Goal: Task Accomplishment & Management: Manage account settings

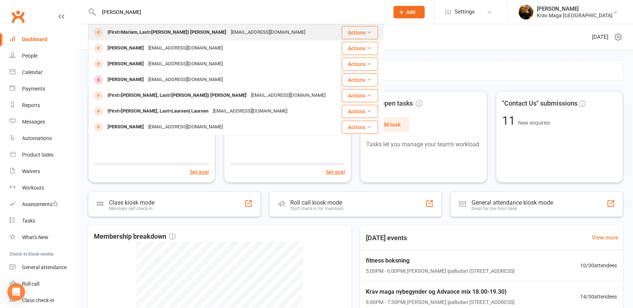
type input "Mariam Mustafa"
click at [139, 32] on div "{First=Mariam, Last=[PERSON_NAME]} [PERSON_NAME]" at bounding box center [166, 32] width 123 height 11
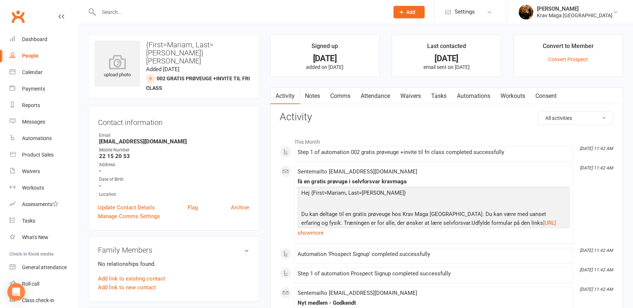
click at [340, 95] on link "Comms" at bounding box center [340, 96] width 30 height 17
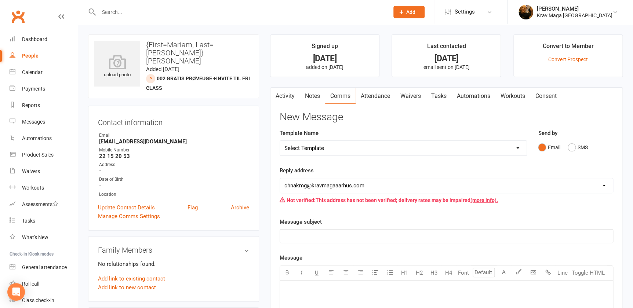
click at [515, 149] on select "Select Template [SMS] aflysning træning [Email] hvordan booke jeg på holdet [Em…" at bounding box center [403, 148] width 247 height 15
select select "7"
click at [280, 141] on select "Select Template [SMS] aflysning træning [Email] hvordan booke jeg på holdet [Em…" at bounding box center [403, 148] width 247 height 15
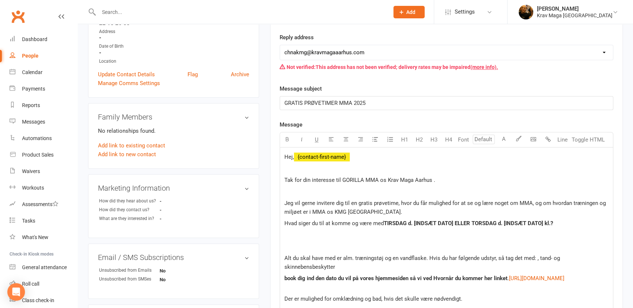
scroll to position [200, 0]
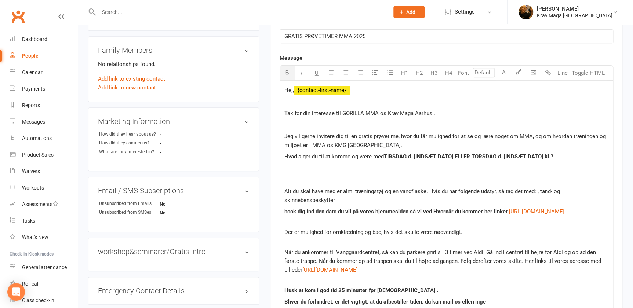
drag, startPoint x: 568, startPoint y: 155, endPoint x: 462, endPoint y: 157, distance: 106.1
click at [462, 157] on p "Hvad siger du til at komme og være med TIRSDAG d. [INDSÆT DATO] ELLER TORSDAG d…" at bounding box center [447, 156] width 324 height 9
drag, startPoint x: 465, startPoint y: 157, endPoint x: 420, endPoint y: 159, distance: 45.9
click at [420, 159] on p "Hvad siger du til at komme og være med TIRSDAG d. [INDSÆT DATO]" at bounding box center [447, 156] width 324 height 9
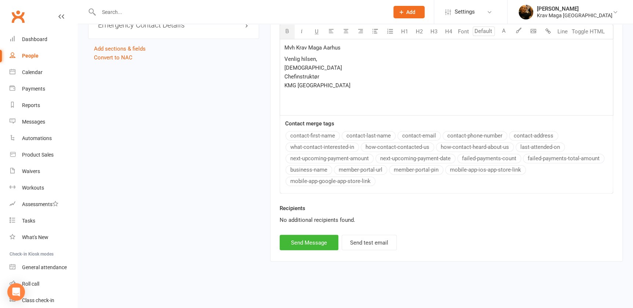
scroll to position [474, 0]
click at [309, 242] on button "Send Message" at bounding box center [309, 242] width 59 height 15
select select
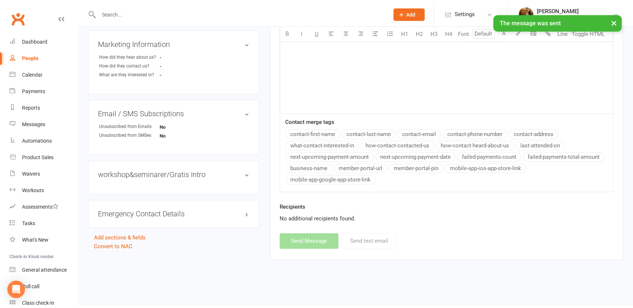
scroll to position [275, 0]
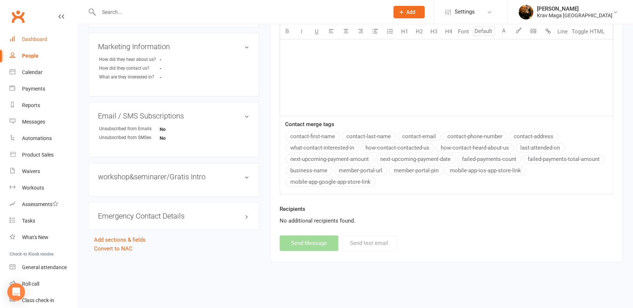
click at [30, 39] on div "Dashboard" at bounding box center [34, 39] width 25 height 6
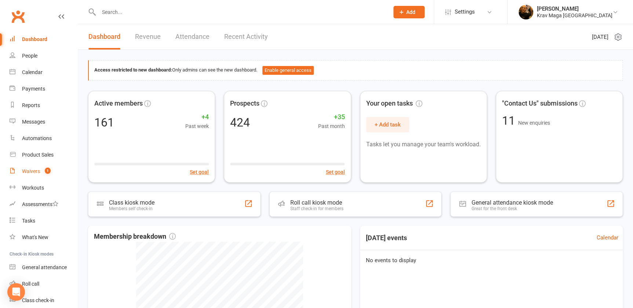
click at [41, 171] on count-badge "1" at bounding box center [46, 172] width 10 height 6
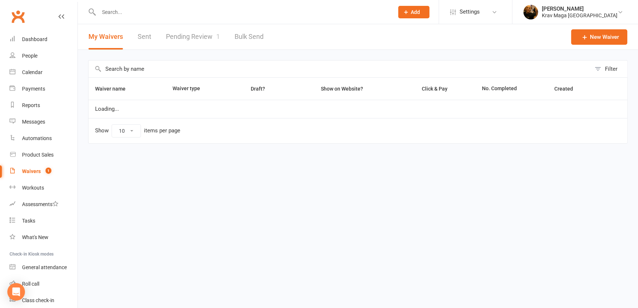
click at [203, 35] on link "Pending Review 1" at bounding box center [193, 36] width 54 height 25
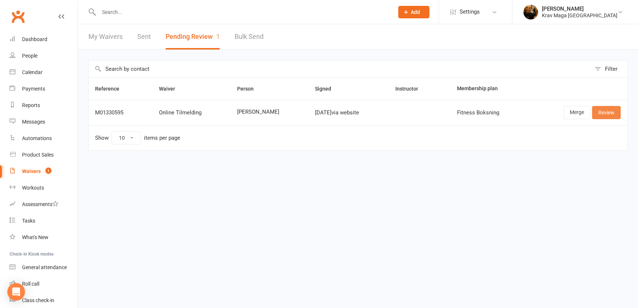
click at [609, 113] on link "Review" at bounding box center [606, 112] width 29 height 13
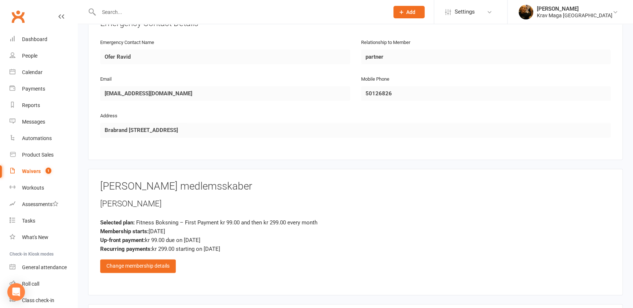
scroll to position [467, 0]
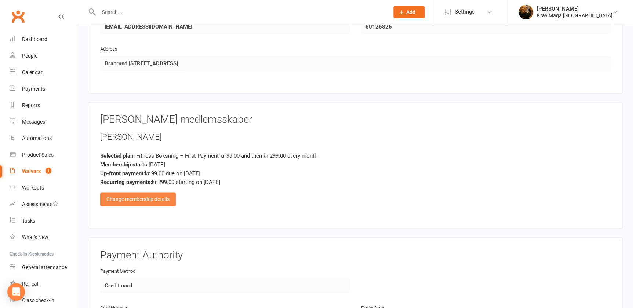
click at [145, 196] on div "Change membership details" at bounding box center [138, 199] width 76 height 13
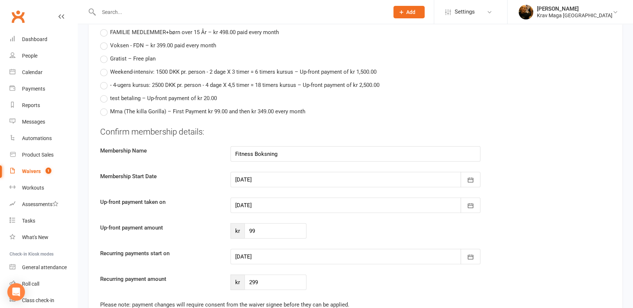
scroll to position [968, 0]
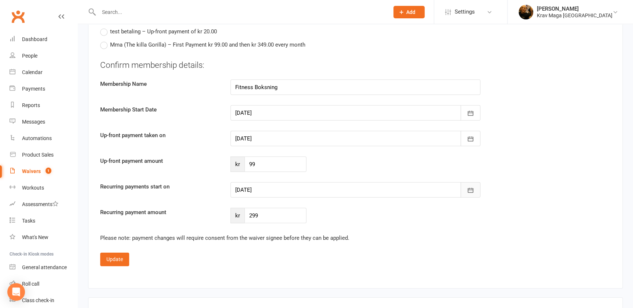
click at [470, 191] on icon "button" at bounding box center [470, 190] width 7 height 7
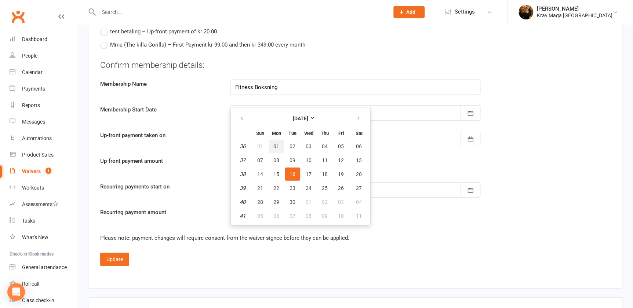
click at [275, 144] on span "01" at bounding box center [276, 147] width 6 height 6
type input "[DATE]"
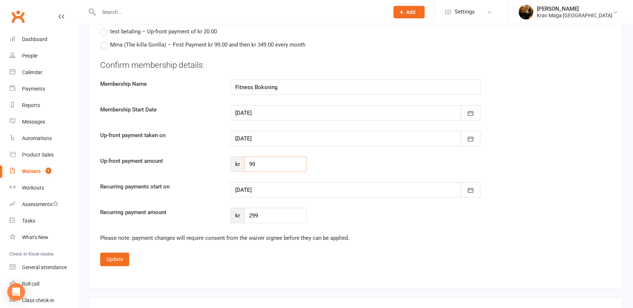
drag, startPoint x: 260, startPoint y: 161, endPoint x: 249, endPoint y: 162, distance: 10.7
click at [249, 162] on input "99" at bounding box center [275, 164] width 62 height 15
type input "125"
click at [114, 257] on button "Update" at bounding box center [114, 259] width 29 height 13
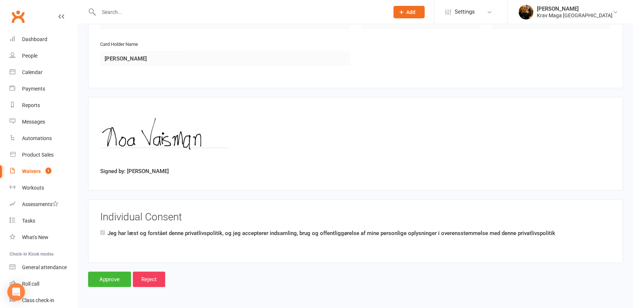
scroll to position [765, 0]
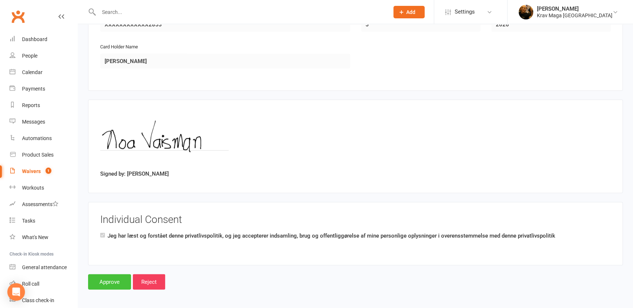
click at [110, 281] on input "Approve" at bounding box center [109, 282] width 43 height 15
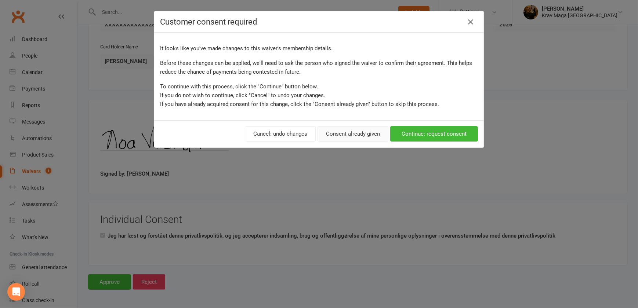
click at [354, 135] on button "Consent already given" at bounding box center [353, 133] width 71 height 15
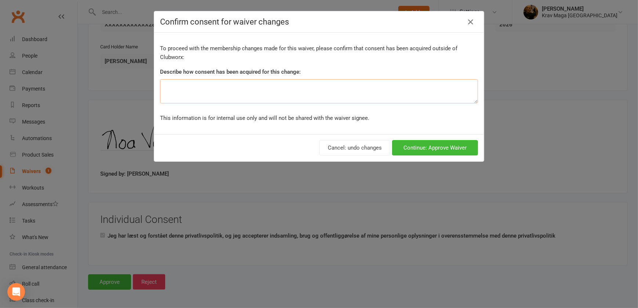
click at [191, 89] on textarea at bounding box center [319, 91] width 318 height 24
type textarea "fri gebyr +resten af august måned"
click at [435, 147] on button "Continue: Approve Waiver" at bounding box center [435, 147] width 86 height 15
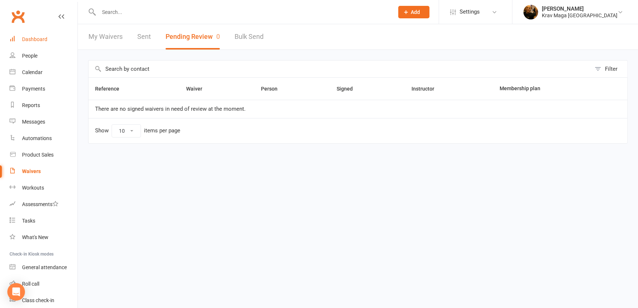
click at [33, 37] on div "Dashboard" at bounding box center [34, 39] width 25 height 6
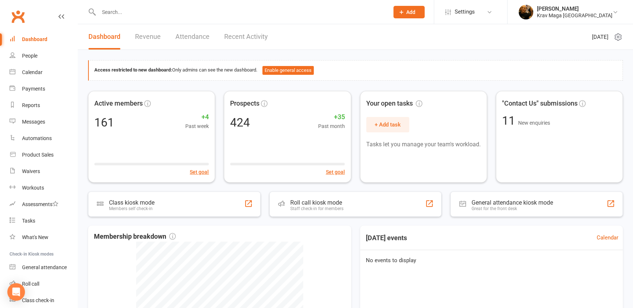
click at [256, 37] on link "Recent Activity" at bounding box center [246, 36] width 44 height 25
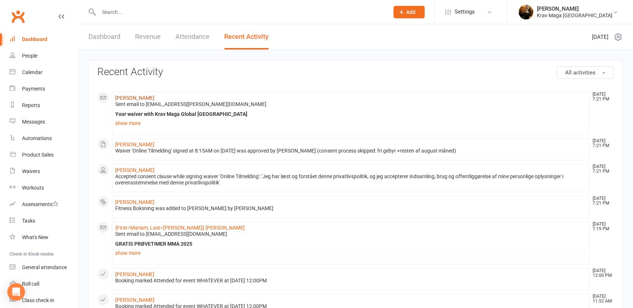
click at [131, 95] on link "[PERSON_NAME]" at bounding box center [134, 98] width 39 height 6
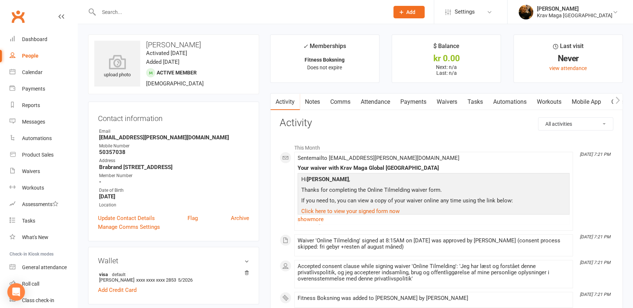
click at [616, 99] on icon "button" at bounding box center [618, 101] width 4 height 8
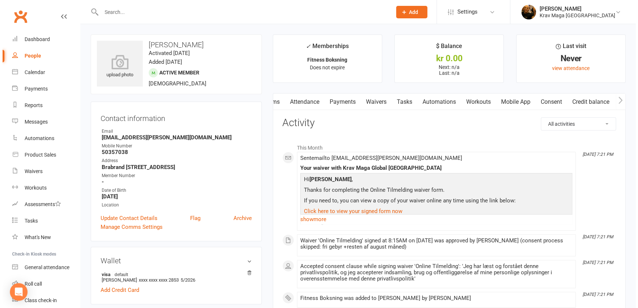
scroll to position [0, 73]
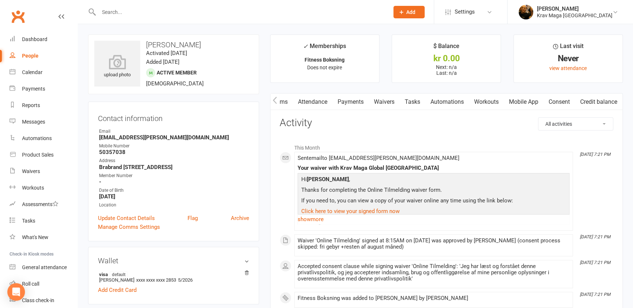
click at [515, 102] on link "Mobile App" at bounding box center [524, 102] width 40 height 17
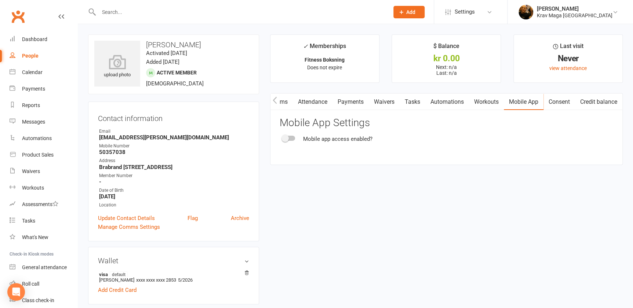
click at [292, 137] on div at bounding box center [289, 138] width 12 height 5
click at [283, 137] on input "checkbox" at bounding box center [283, 137] width 0 height 0
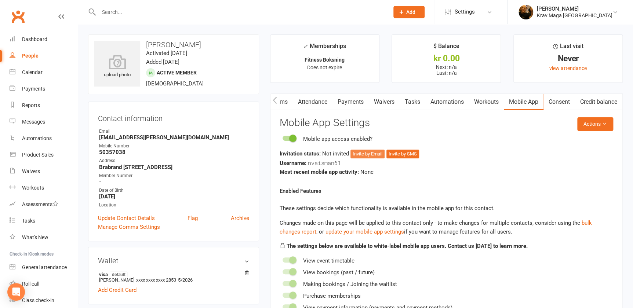
click at [372, 153] on button "Invite by Email" at bounding box center [368, 154] width 34 height 9
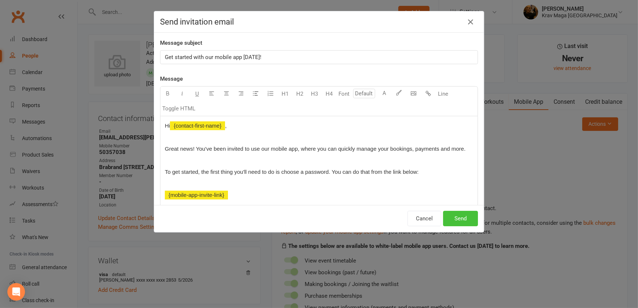
click at [457, 218] on button "Send" at bounding box center [460, 218] width 35 height 15
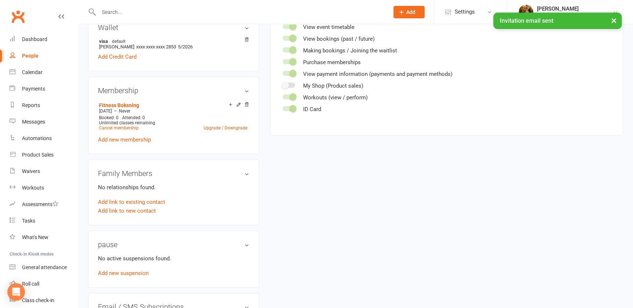
scroll to position [66, 0]
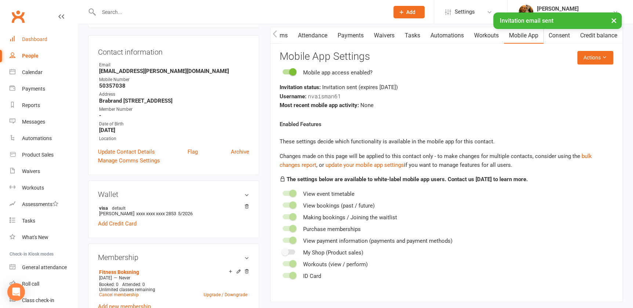
click at [36, 42] on div "Dashboard" at bounding box center [34, 39] width 25 height 6
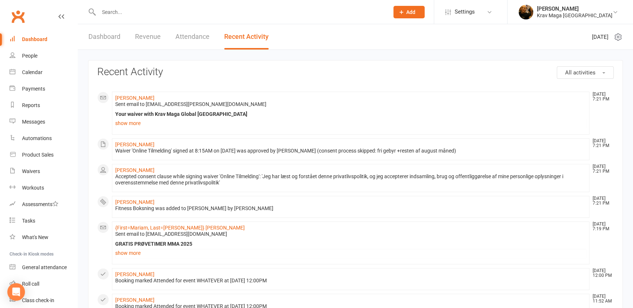
click at [95, 37] on link "Dashboard" at bounding box center [104, 36] width 32 height 25
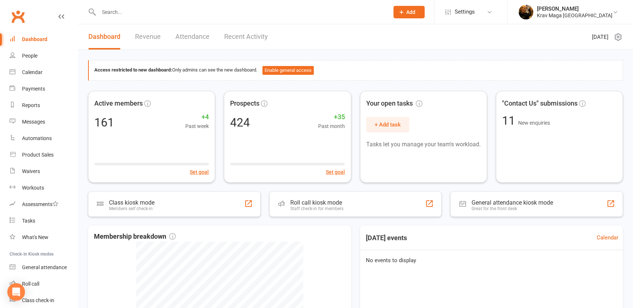
click at [133, 14] on input "text" at bounding box center [240, 12] width 287 height 10
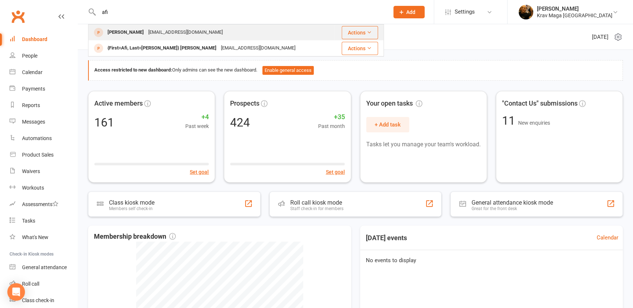
type input "afi"
click at [117, 33] on div "[PERSON_NAME]" at bounding box center [125, 32] width 41 height 11
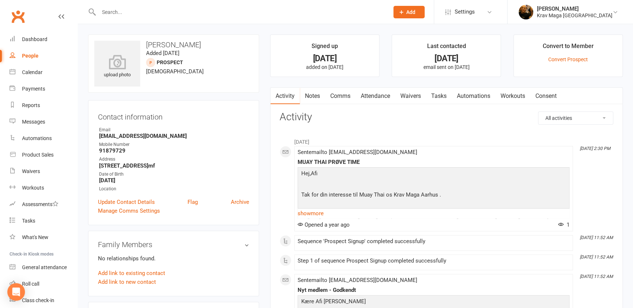
click at [145, 14] on input "text" at bounding box center [240, 12] width 287 height 10
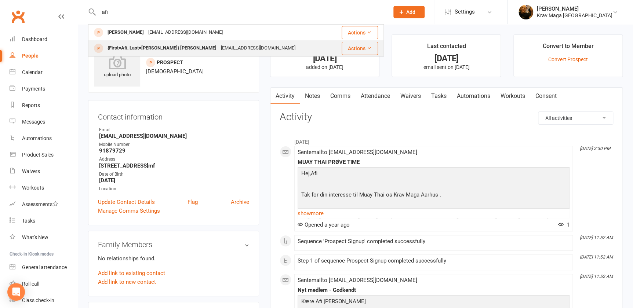
type input "afi"
click at [135, 47] on div "{First=Afi, Last=[PERSON_NAME]} [PERSON_NAME]" at bounding box center [161, 48] width 113 height 11
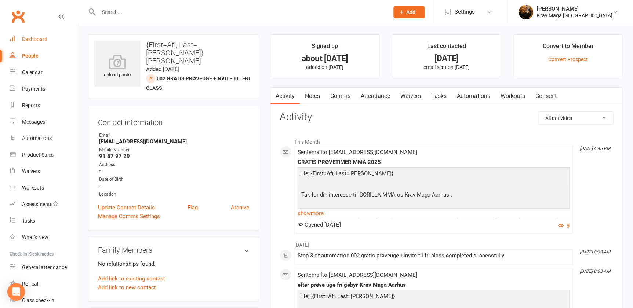
click at [38, 37] on div "Dashboard" at bounding box center [34, 39] width 25 height 6
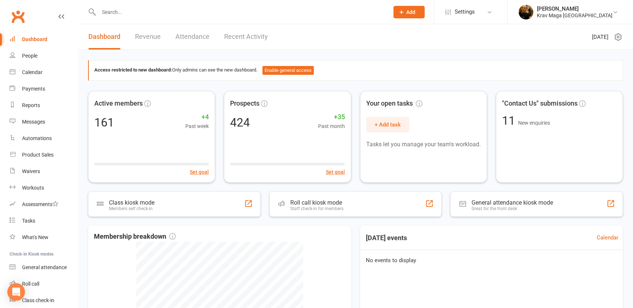
click at [33, 36] on div "Dashboard" at bounding box center [34, 39] width 25 height 6
click at [23, 33] on link "Dashboard" at bounding box center [44, 39] width 68 height 17
